Goal: Information Seeking & Learning: Check status

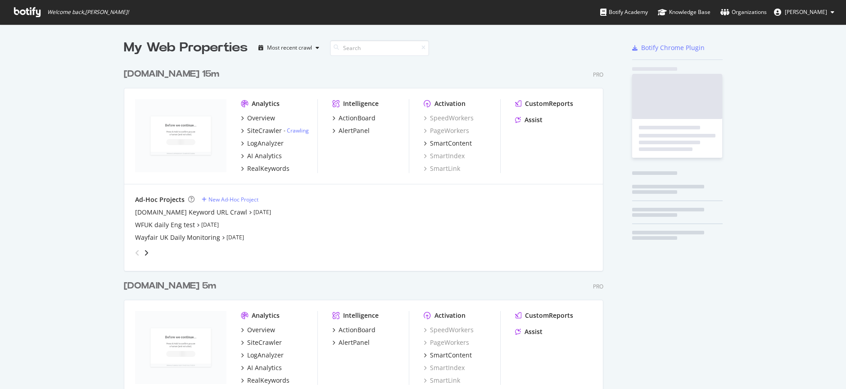
scroll to position [2040, 480]
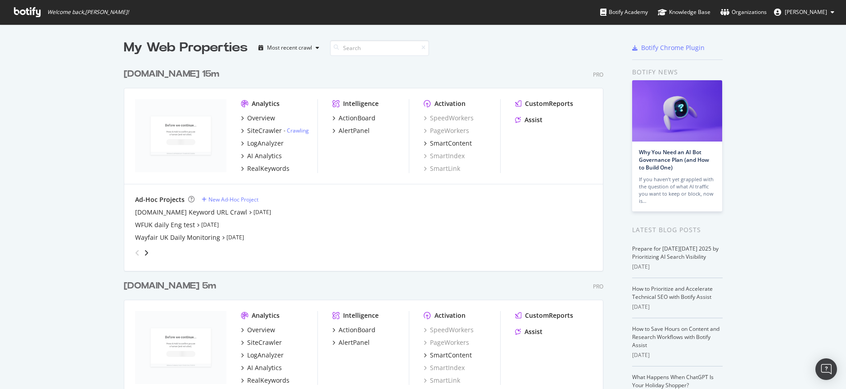
click at [474, 12] on div "Welcome back, [PERSON_NAME] ! Botify Academy Knowledge Base Organizations [PERS…" at bounding box center [423, 12] width 846 height 24
click at [483, 44] on div "My Web Properties Most recent crawl" at bounding box center [337, 48] width 427 height 18
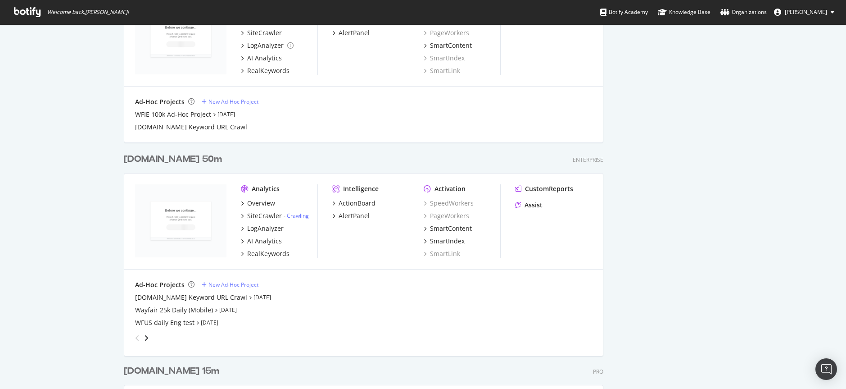
scroll to position [1175, 0]
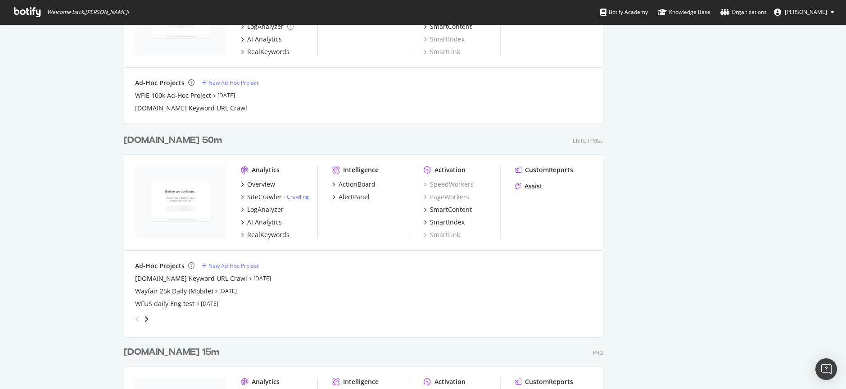
click at [158, 142] on div "[DOMAIN_NAME] 50m" at bounding box center [173, 140] width 98 height 13
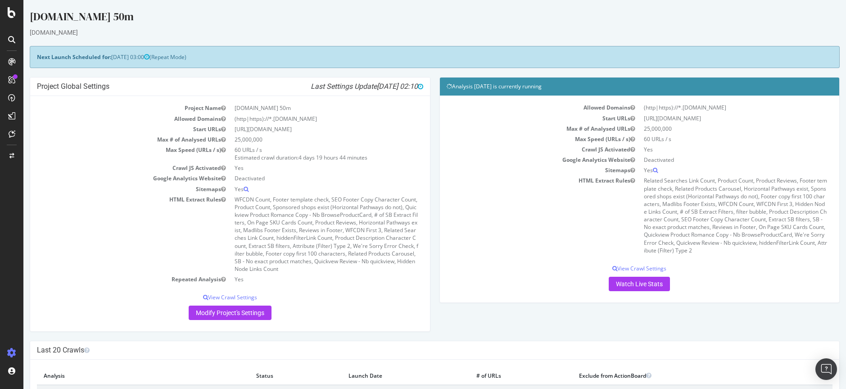
click at [157, 14] on div "[DOMAIN_NAME] 50m" at bounding box center [435, 18] width 810 height 19
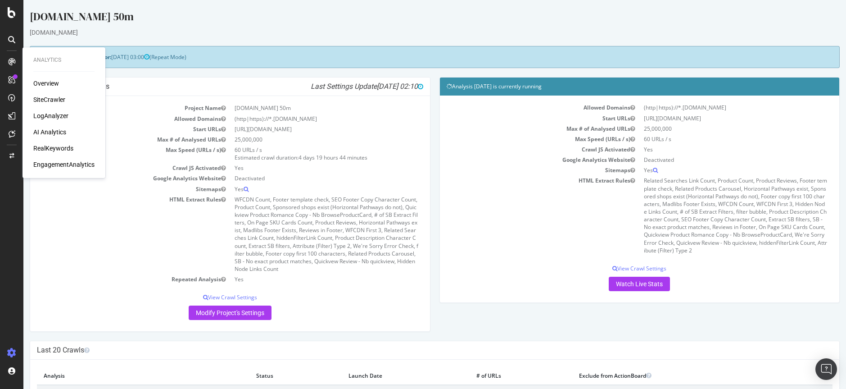
click at [459, 302] on div "Analysis [DATE] is currently running Allowed Domains (http|https)://*.[DOMAIN_N…" at bounding box center [640, 190] width 401 height 226
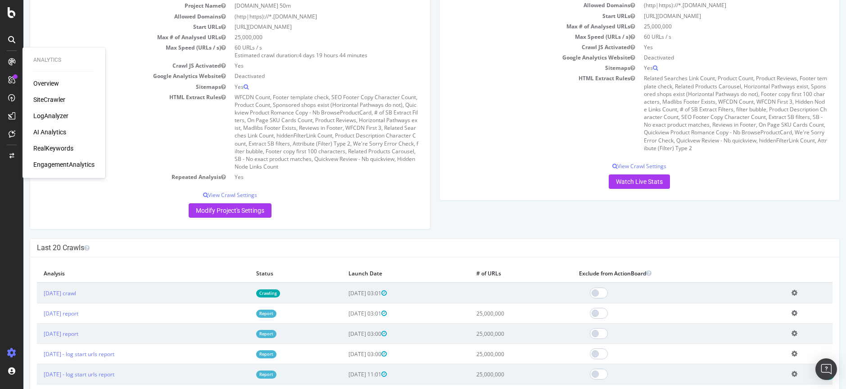
scroll to position [161, 0]
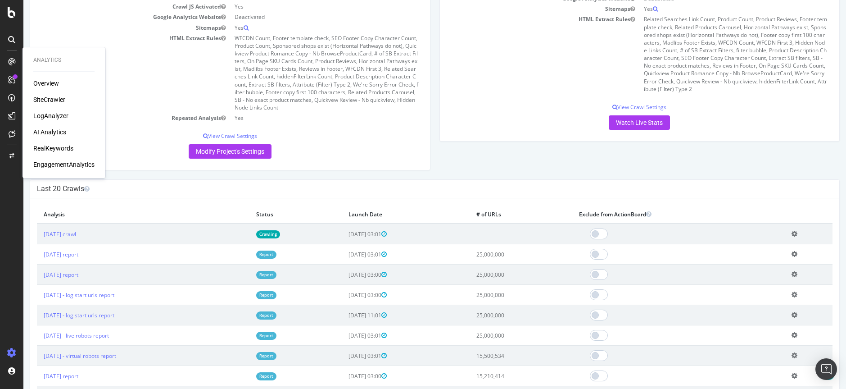
click at [475, 188] on h4 "Last 20 Crawls" at bounding box center [435, 188] width 796 height 9
click at [44, 3] on td "Crawl JS Activated" at bounding box center [133, 6] width 193 height 10
click at [50, 116] on div "LogAnalyzer" at bounding box center [50, 115] width 35 height 9
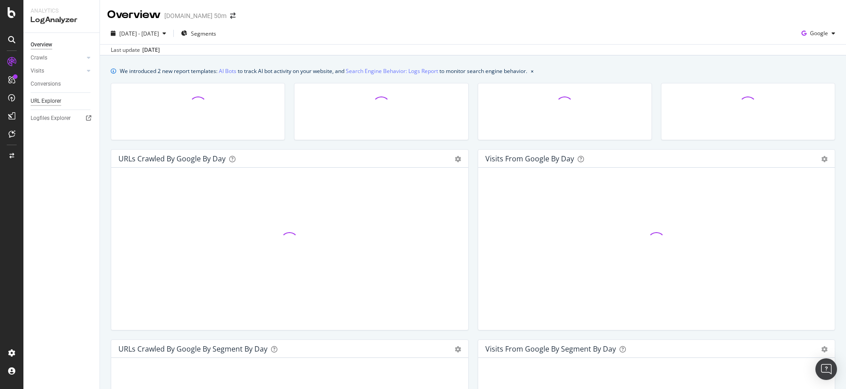
click at [50, 99] on div "URL Explorer" at bounding box center [46, 100] width 31 height 9
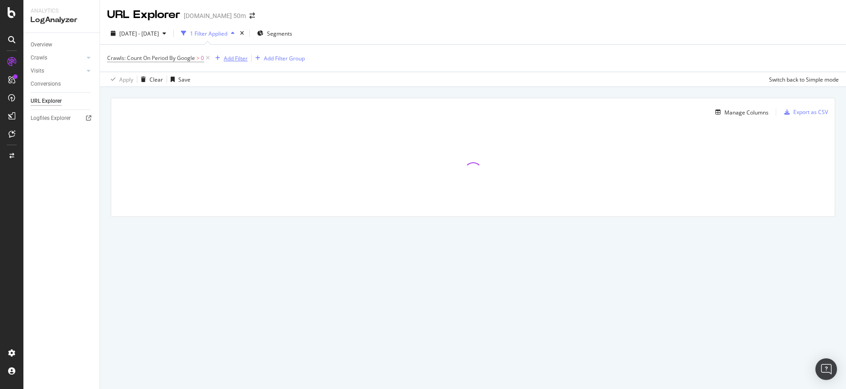
click at [230, 58] on div "Add Filter" at bounding box center [236, 59] width 24 height 8
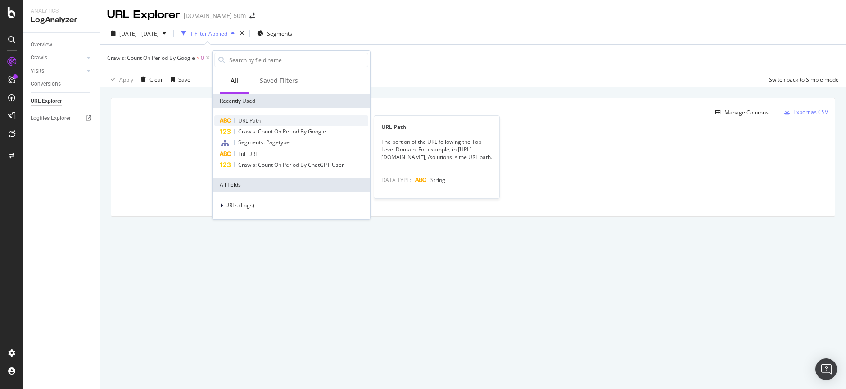
click at [246, 118] on span "URL Path" at bounding box center [249, 121] width 23 height 8
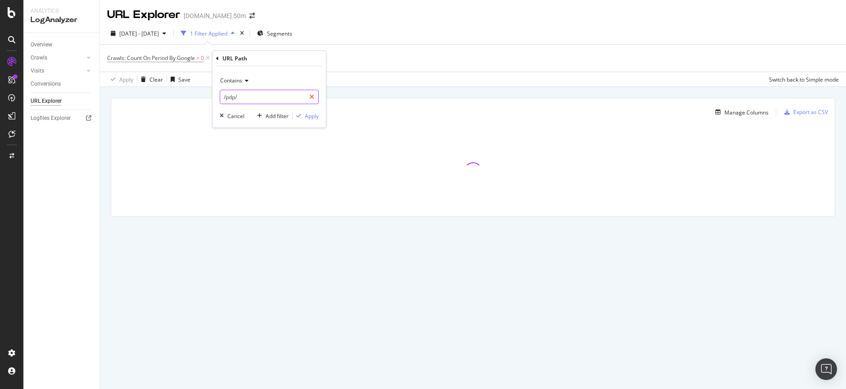
click at [311, 98] on icon at bounding box center [311, 97] width 5 height 6
click at [281, 97] on input "text" at bounding box center [269, 97] width 98 height 14
paste input "[URL][DOMAIN_NAME]"
drag, startPoint x: 245, startPoint y: 95, endPoint x: 202, endPoint y: 91, distance: 43.0
click at [202, 91] on body "Analytics LogAnalyzer Overview Crawls Daily Distribution Segments Distribution …" at bounding box center [423, 194] width 846 height 389
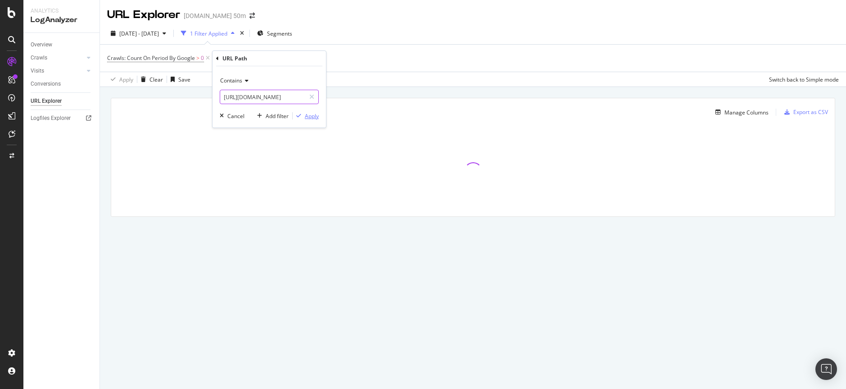
type input "[URL][DOMAIN_NAME]"
click at [310, 117] on div "Apply" at bounding box center [312, 116] width 14 height 8
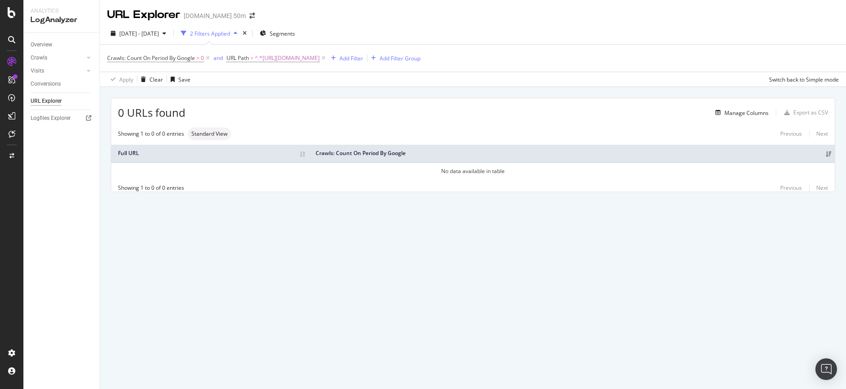
click at [279, 3] on div "URL Explorer [DOMAIN_NAME] 50m" at bounding box center [473, 11] width 746 height 23
